Goal: Task Accomplishment & Management: Use online tool/utility

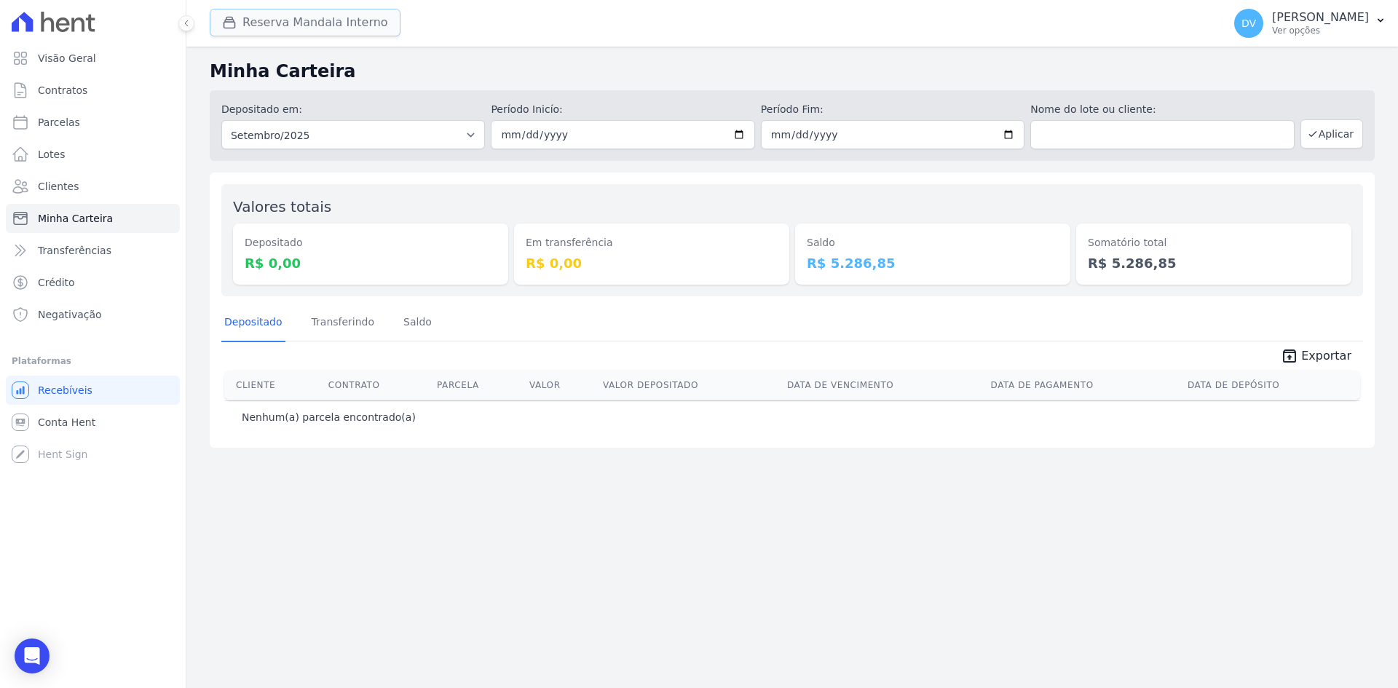
click at [253, 24] on button "Reserva Mandala Interno" at bounding box center [305, 23] width 191 height 28
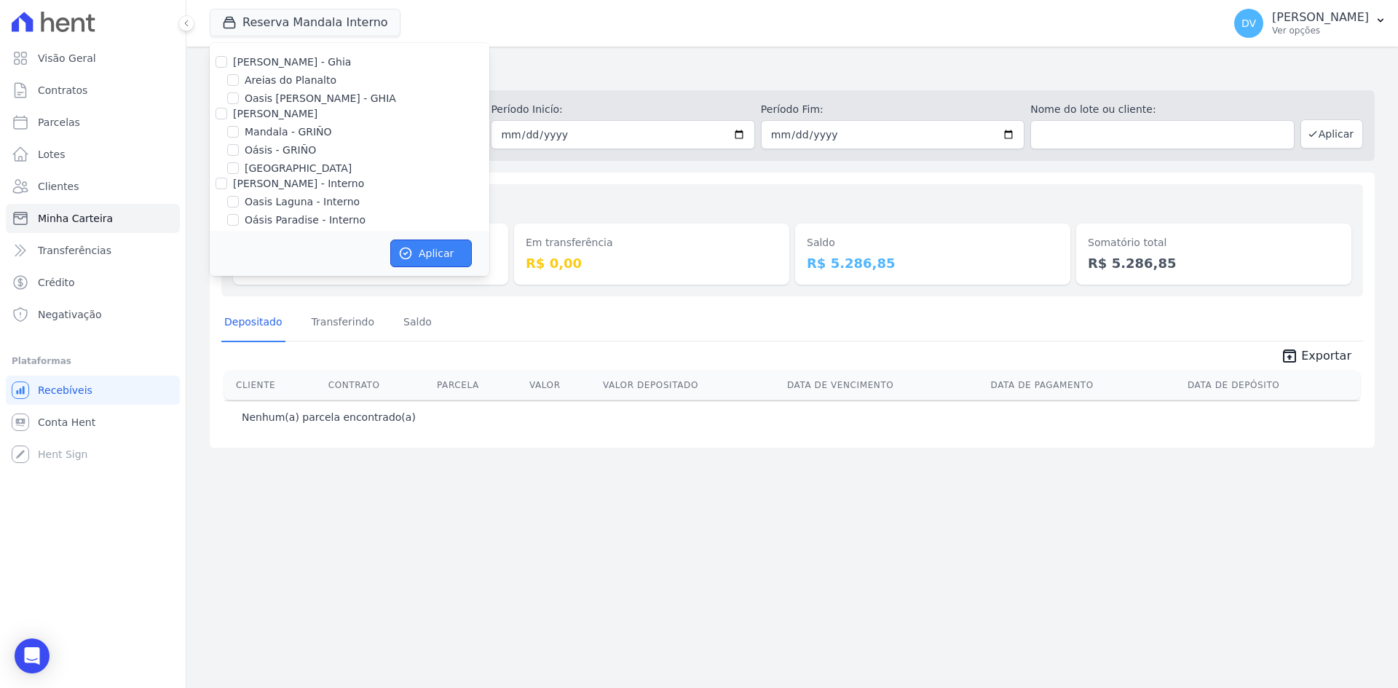
click at [438, 263] on button "Aplicar" at bounding box center [431, 254] width 82 height 28
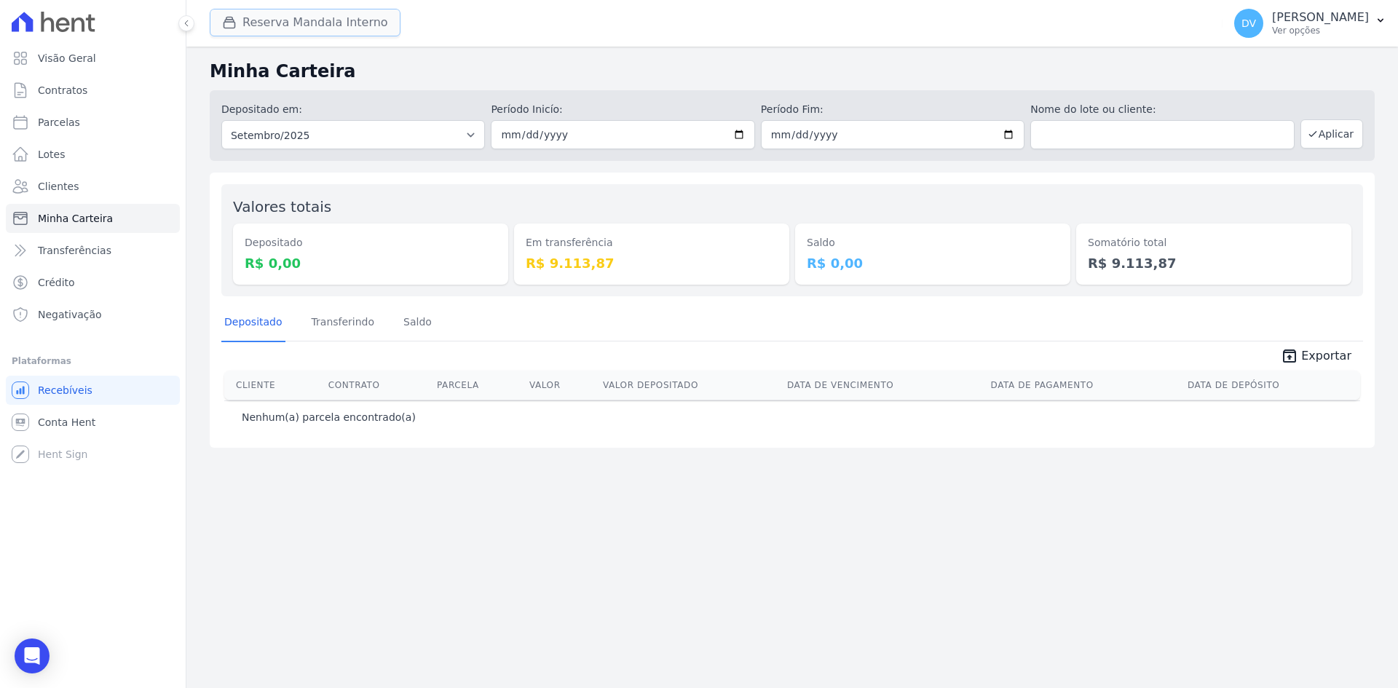
click at [312, 24] on button "Reserva Mandala Interno" at bounding box center [305, 23] width 191 height 28
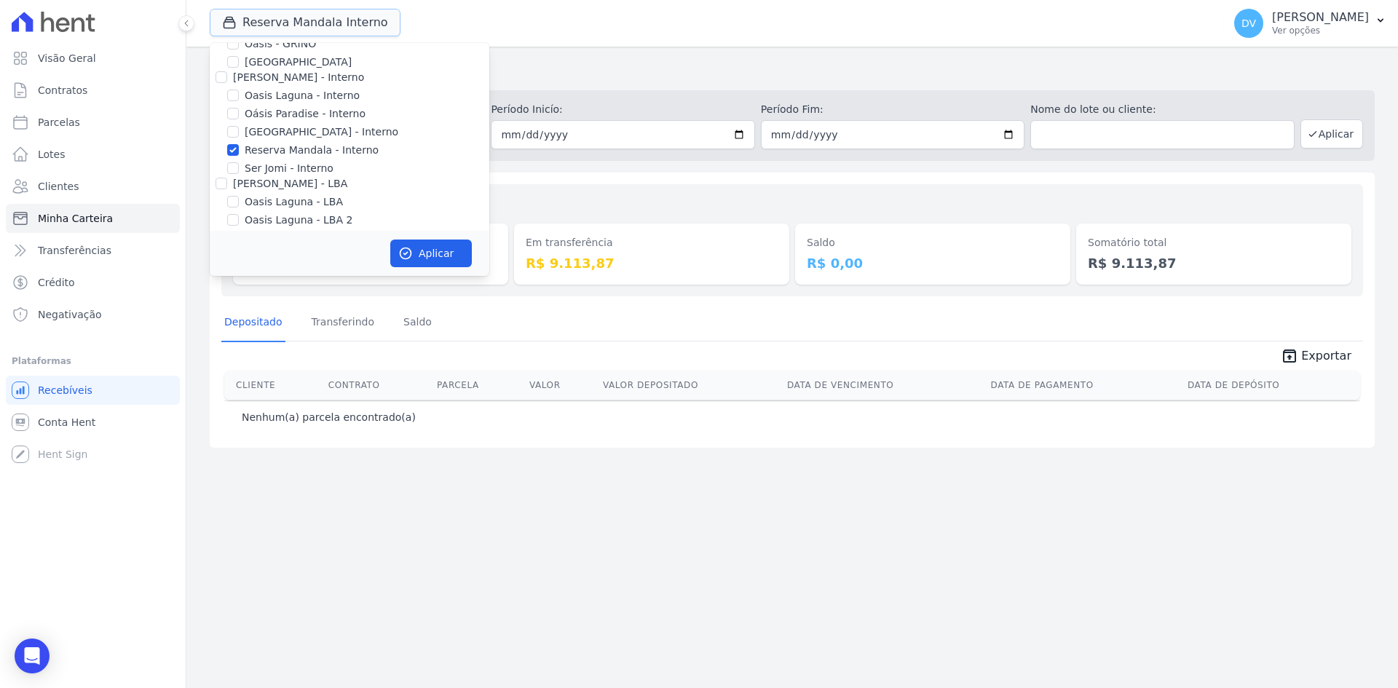
scroll to position [115, 0]
click at [236, 141] on input "Reserva Mandala - Interno" at bounding box center [233, 141] width 12 height 12
checkbox input "false"
click at [234, 117] on input "[GEOGRAPHIC_DATA] - Interno" at bounding box center [233, 123] width 12 height 12
checkbox input "true"
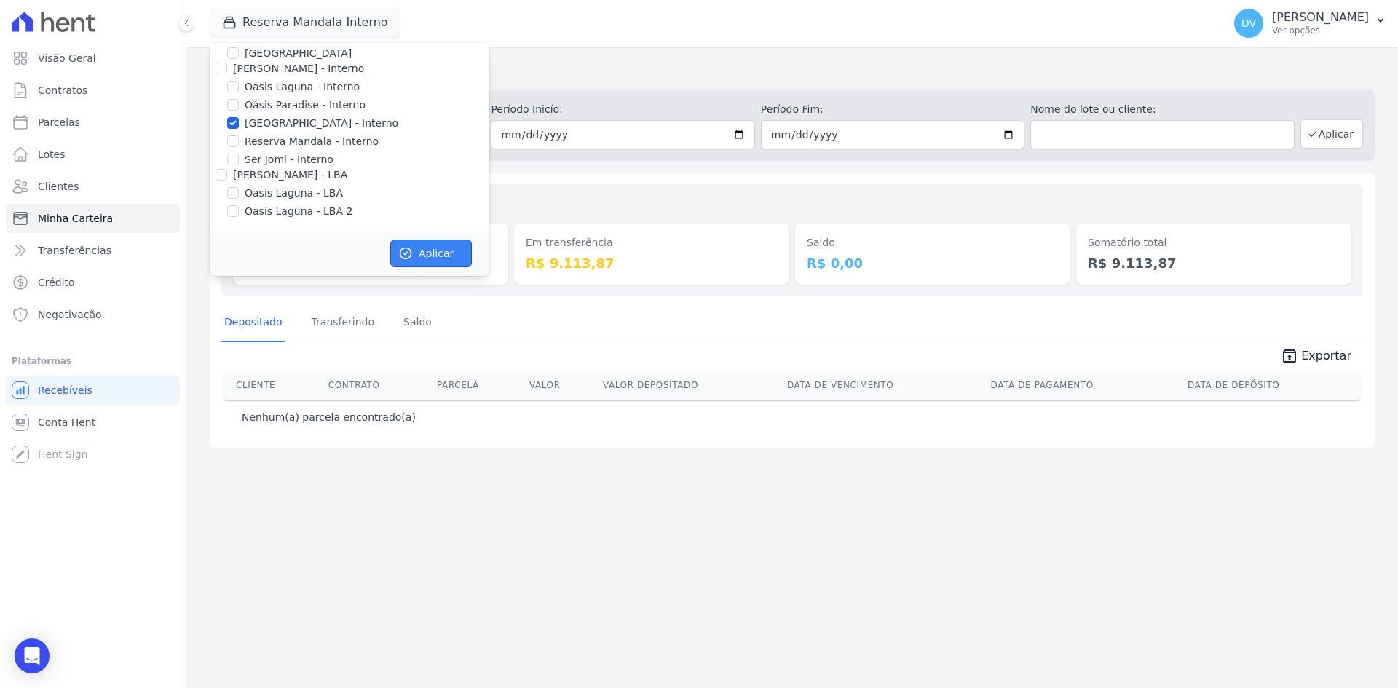
click at [414, 245] on button "Aplicar" at bounding box center [431, 254] width 82 height 28
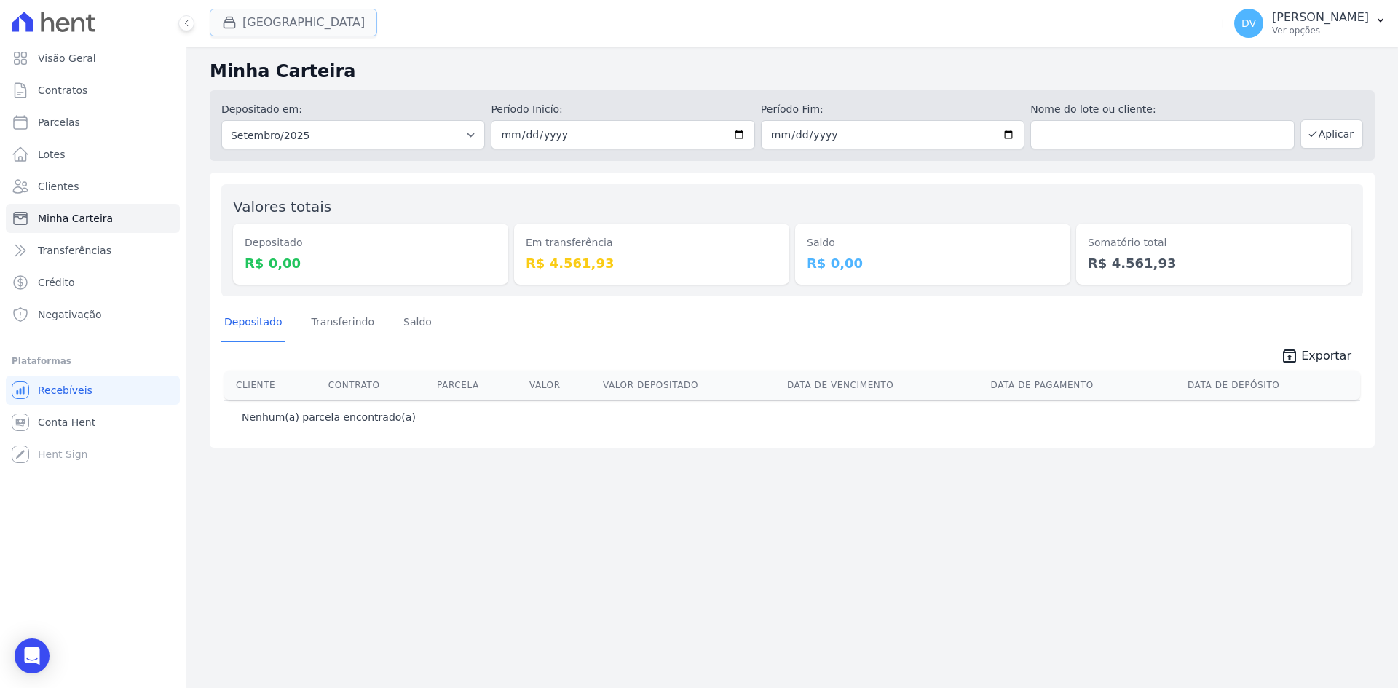
click at [304, 24] on button "[GEOGRAPHIC_DATA]" at bounding box center [293, 23] width 167 height 28
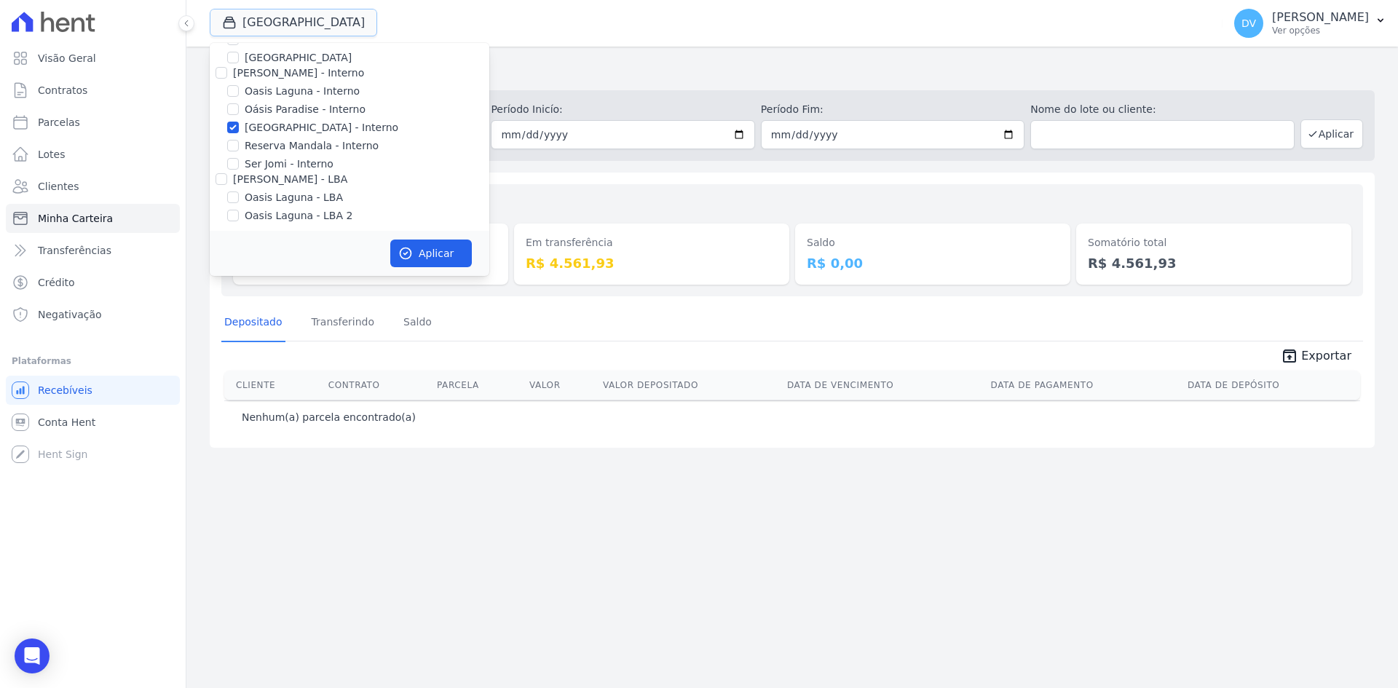
scroll to position [115, 0]
click at [233, 124] on input "[GEOGRAPHIC_DATA] - Interno" at bounding box center [233, 123] width 12 height 12
checkbox input "false"
click at [235, 84] on input "Oasis Laguna - Interno" at bounding box center [233, 87] width 12 height 12
checkbox input "true"
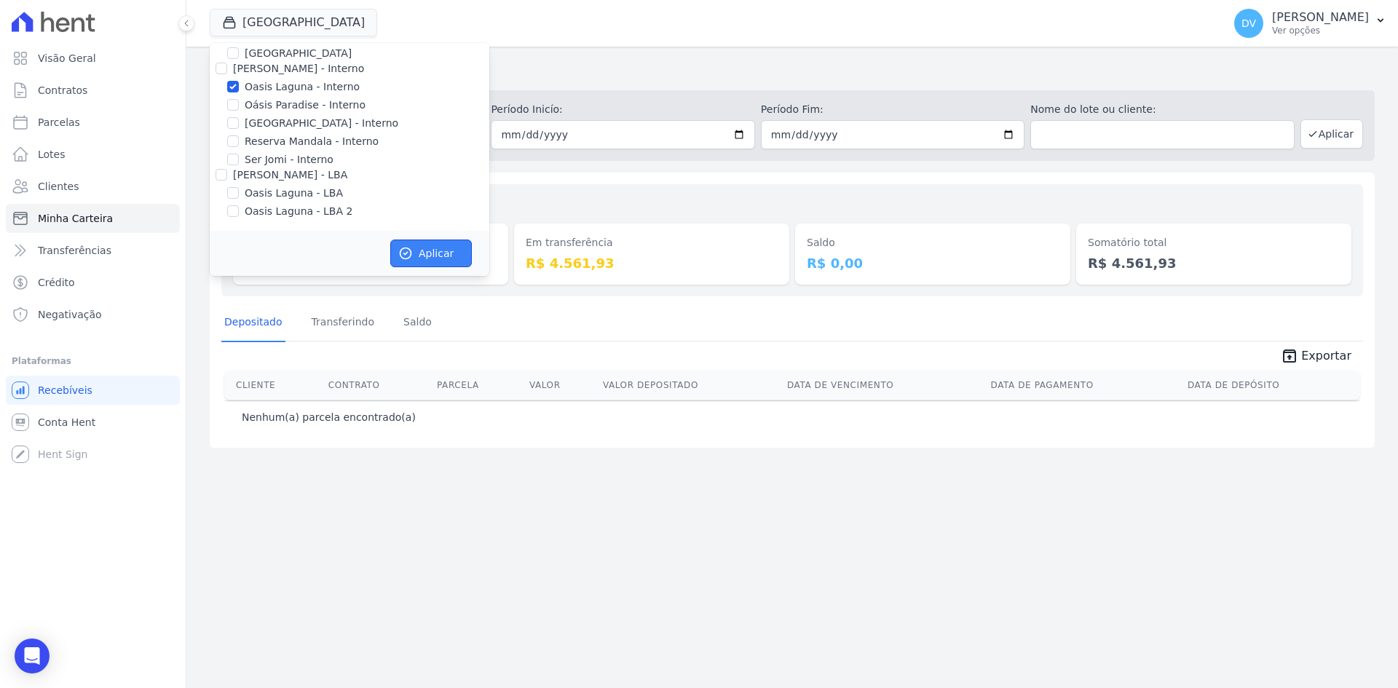
click at [434, 251] on button "Aplicar" at bounding box center [431, 254] width 82 height 28
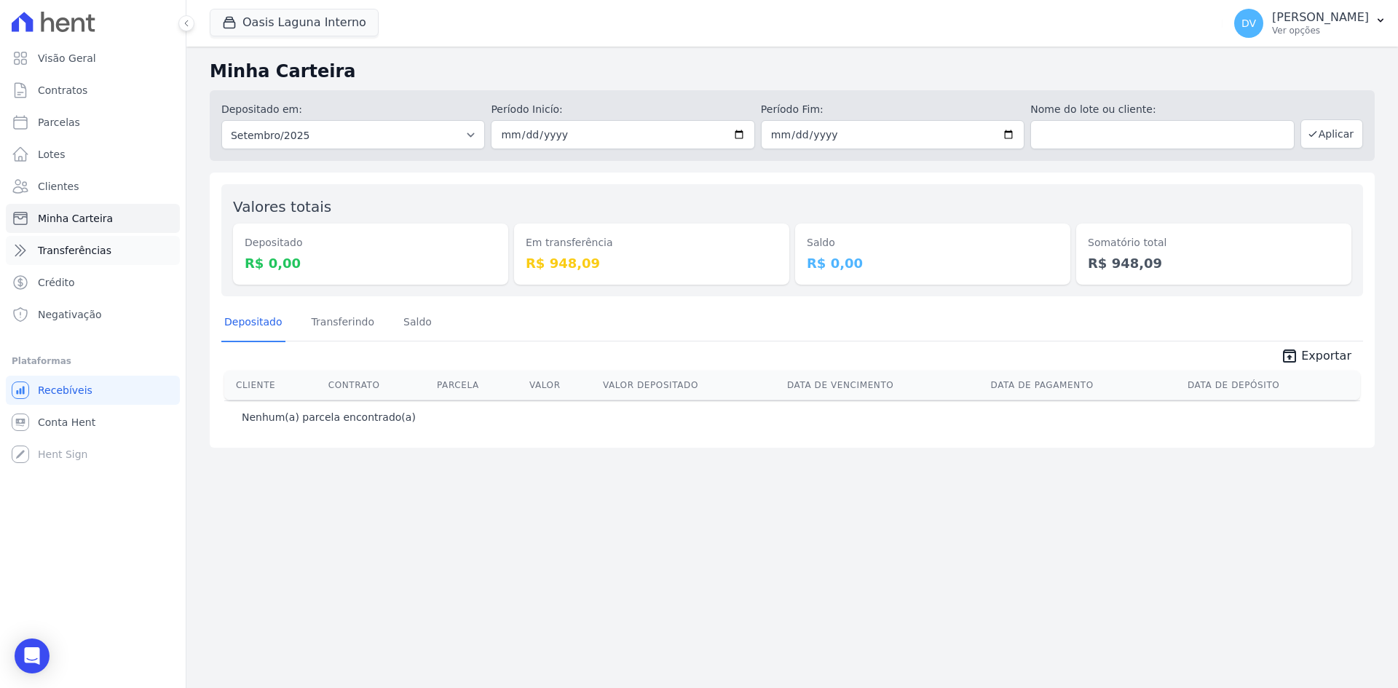
click at [70, 248] on span "Transferências" at bounding box center [75, 250] width 74 height 15
